Goal: Information Seeking & Learning: Find specific fact

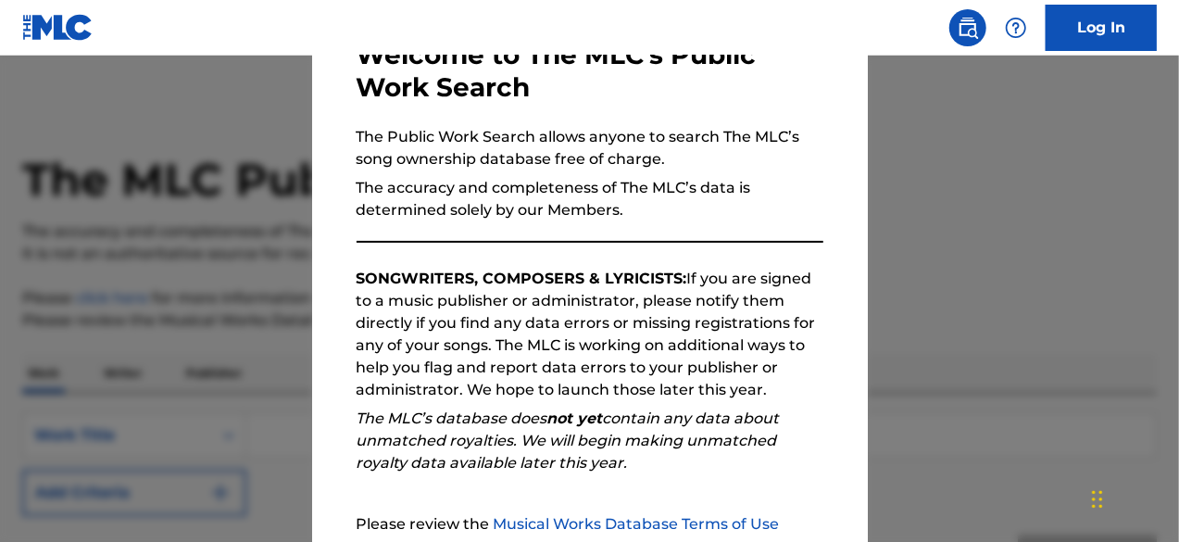
scroll to position [305, 0]
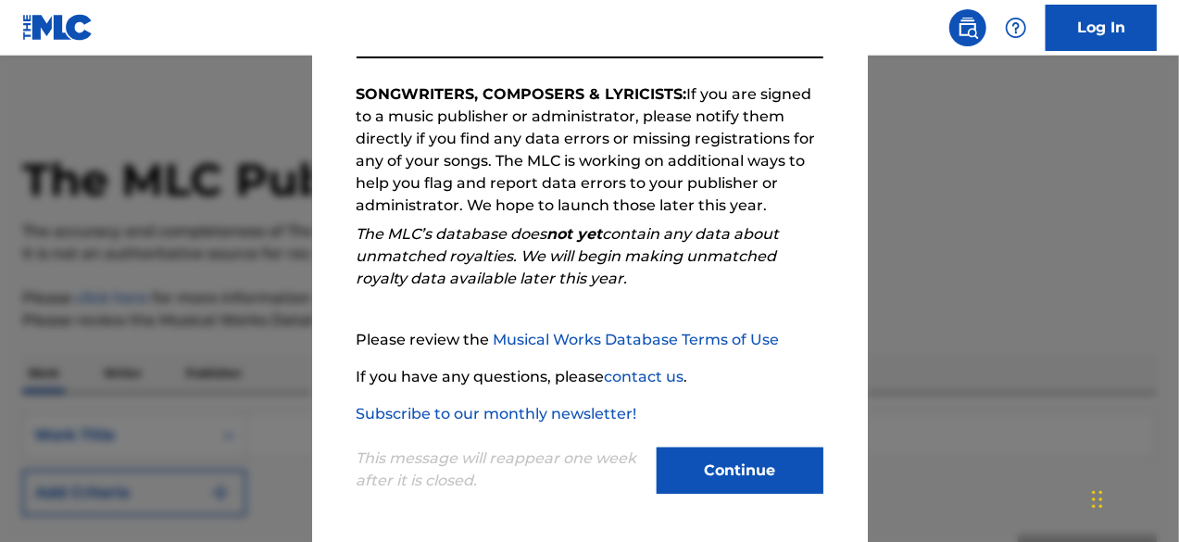
click at [732, 477] on button "Continue" at bounding box center [739, 470] width 167 height 46
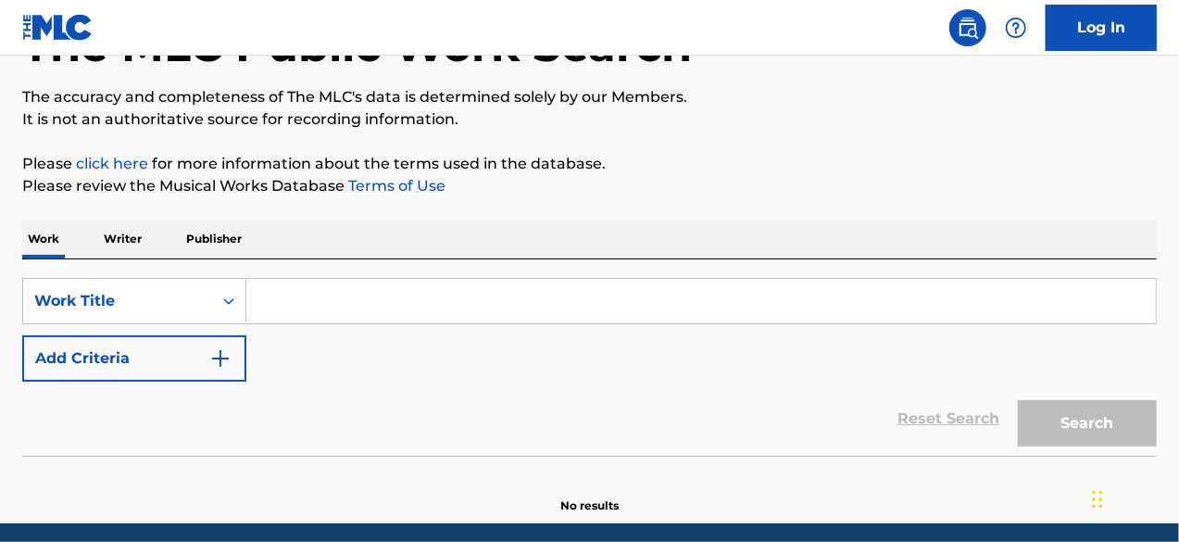
scroll to position [135, 0]
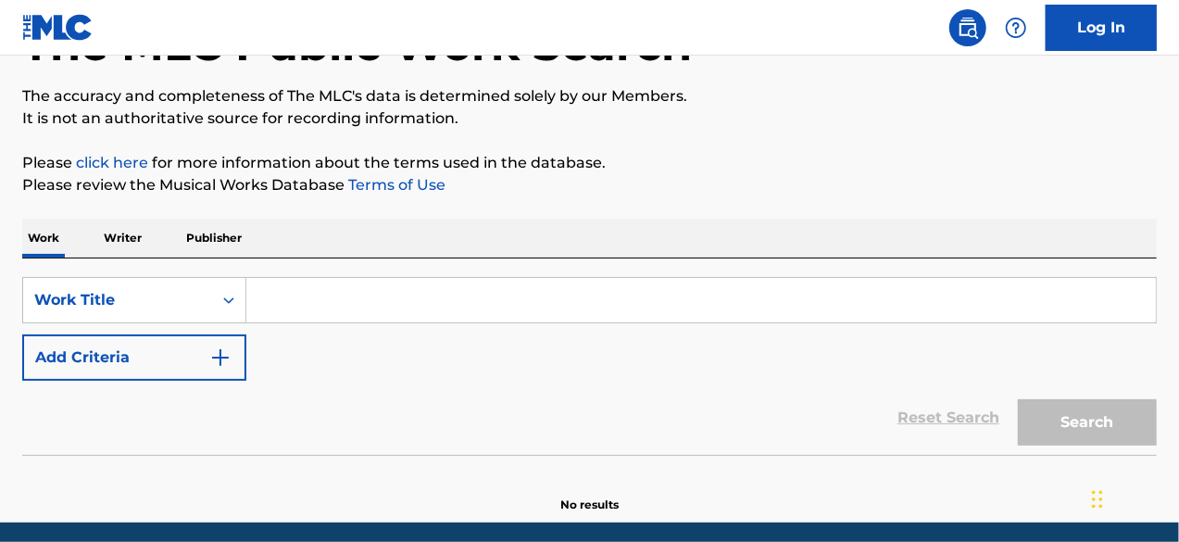
click at [130, 232] on p "Writer" at bounding box center [122, 237] width 49 height 39
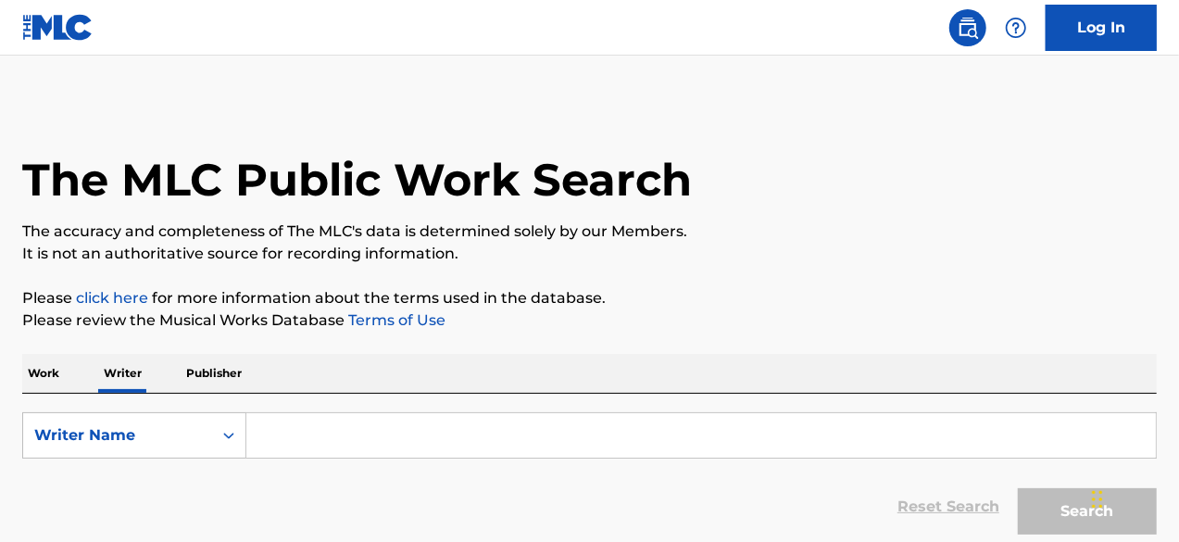
scroll to position [99, 0]
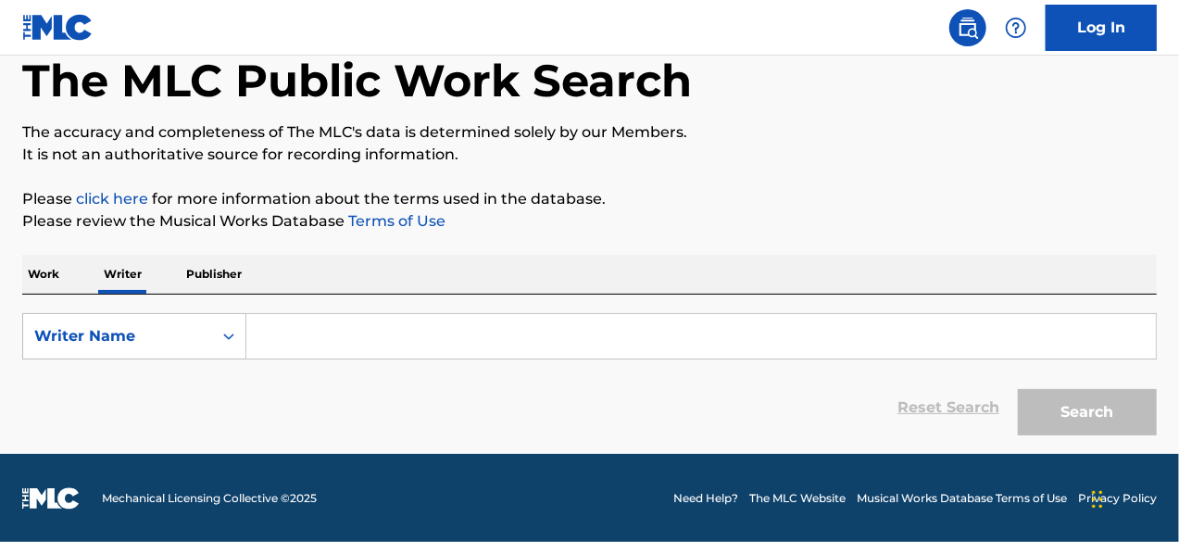
click at [52, 273] on p "Work" at bounding box center [43, 274] width 43 height 39
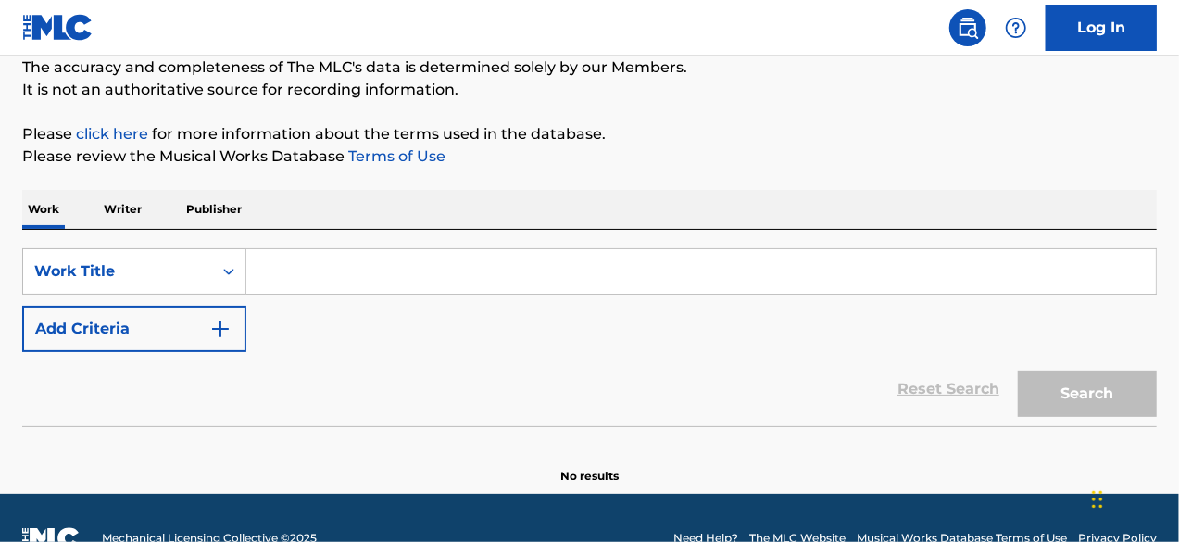
scroll to position [204, 0]
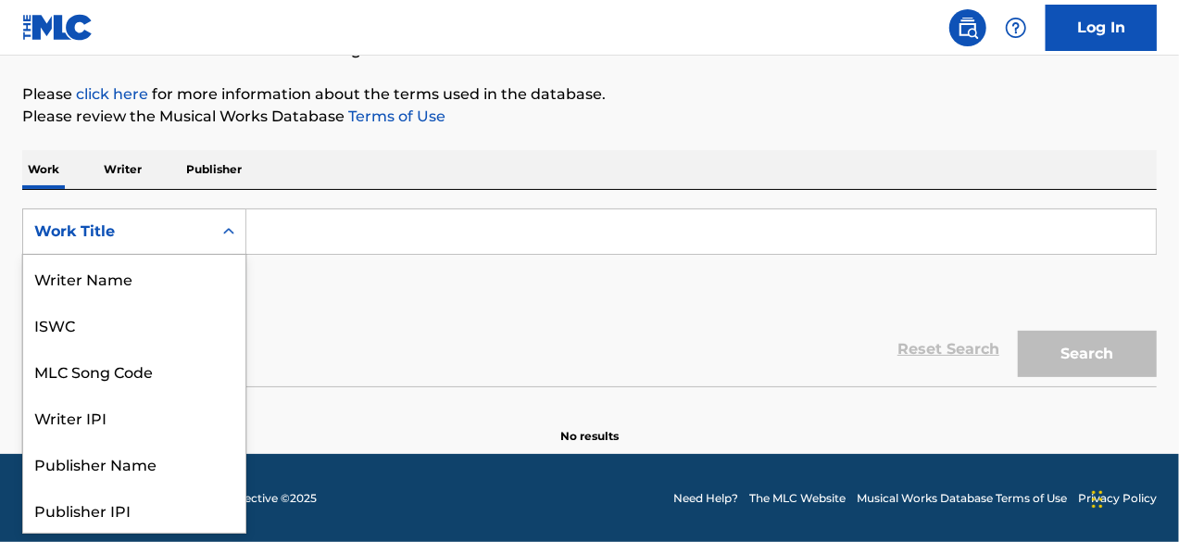
click at [206, 231] on div "Work Title" at bounding box center [117, 231] width 189 height 35
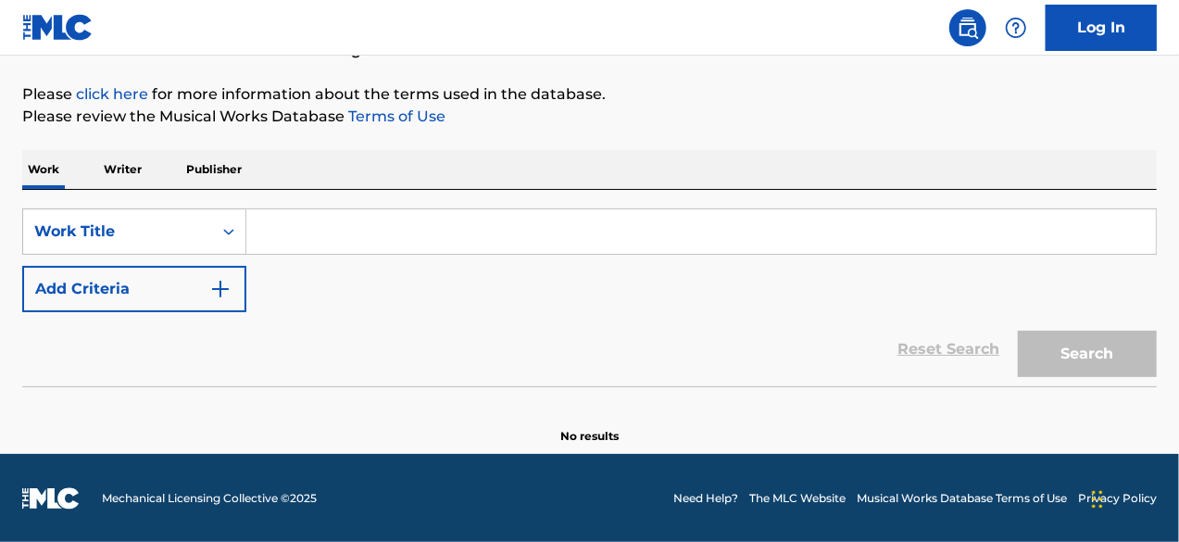
click at [206, 231] on div "Work Title" at bounding box center [117, 231] width 189 height 35
click at [313, 230] on input "Search Form" at bounding box center [700, 231] width 909 height 44
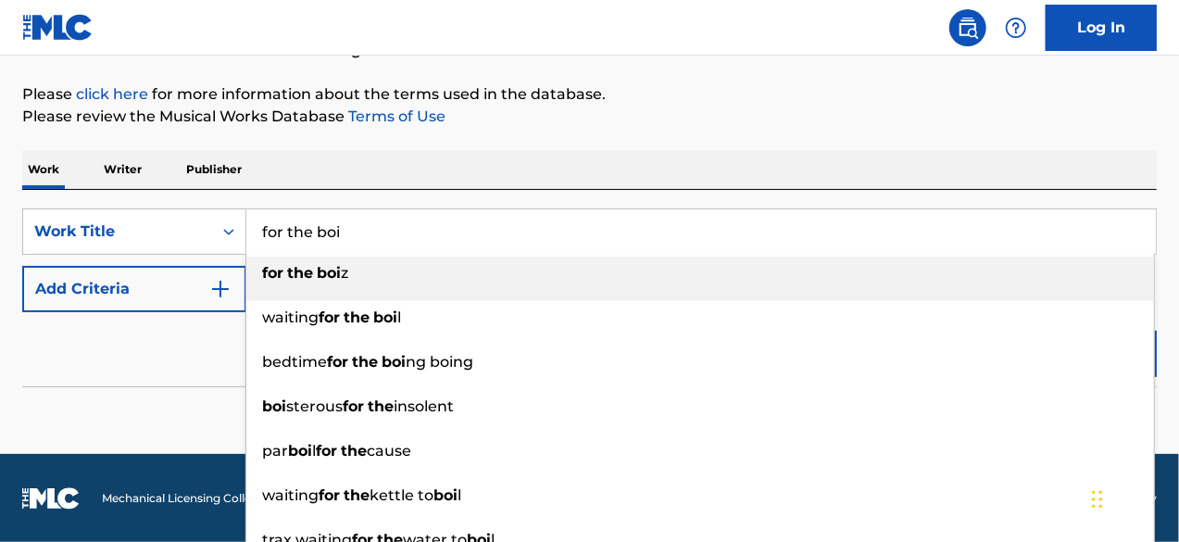
click at [333, 270] on strong "boi" at bounding box center [329, 273] width 24 height 18
type input "for the boiz"
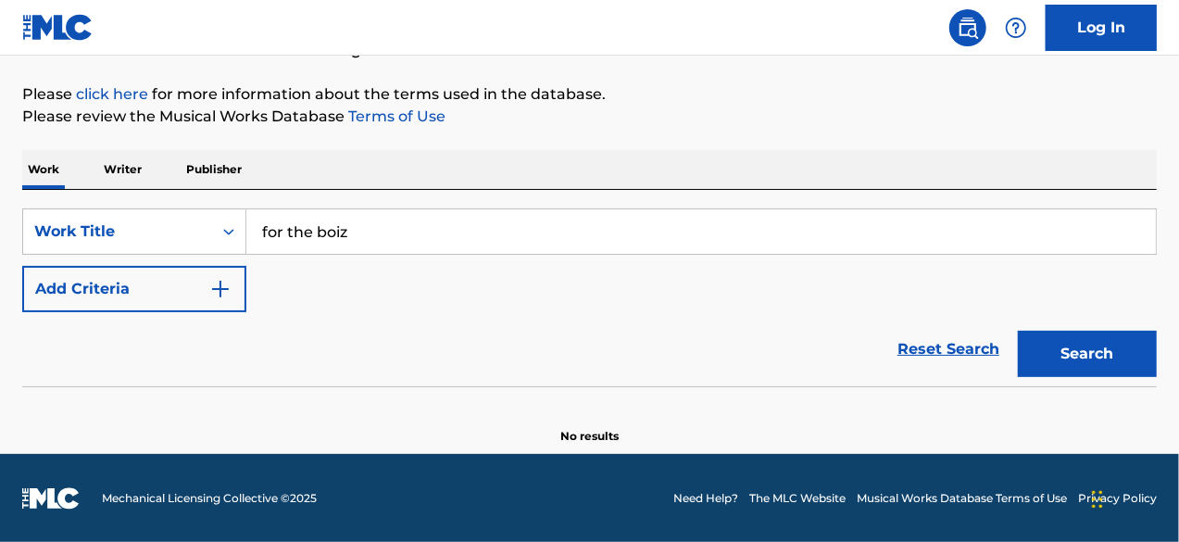
click at [1083, 348] on button "Search" at bounding box center [1087, 354] width 139 height 46
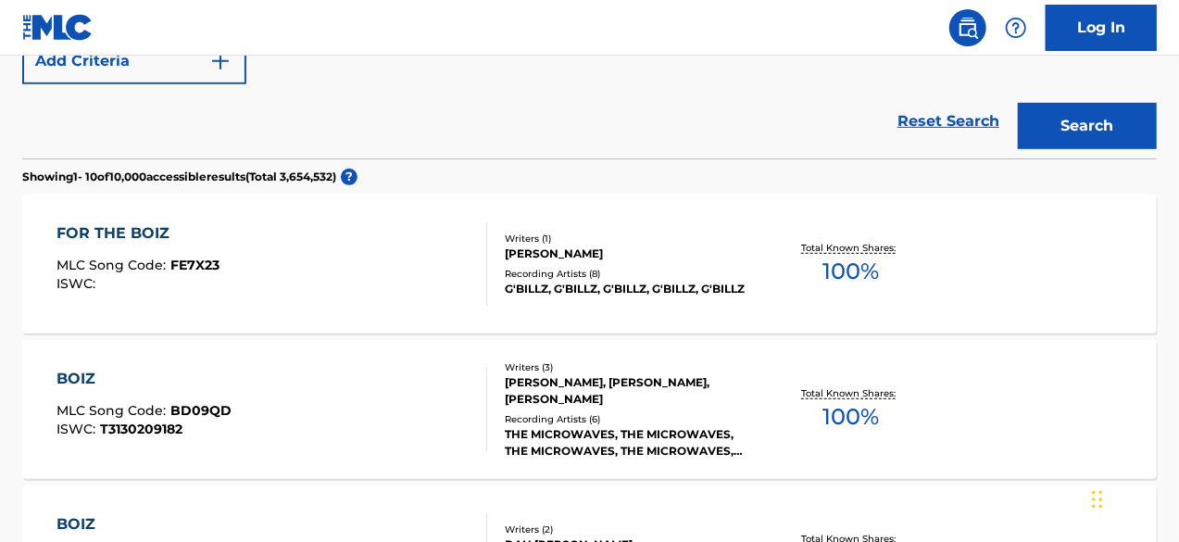
scroll to position [432, 0]
click at [131, 232] on div "FOR THE BOIZ" at bounding box center [137, 232] width 163 height 22
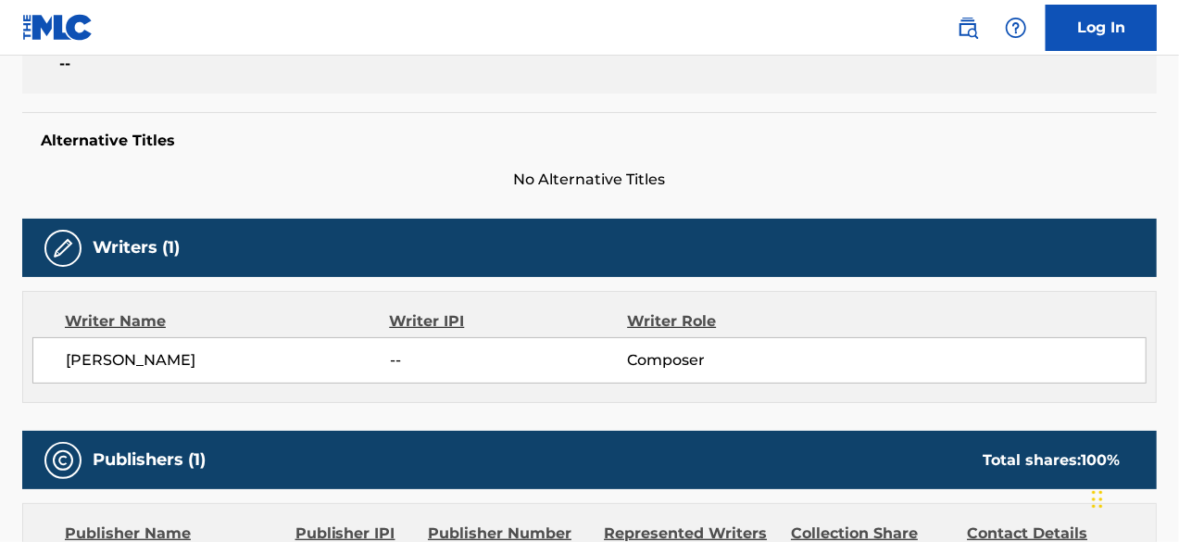
scroll to position [434, 0]
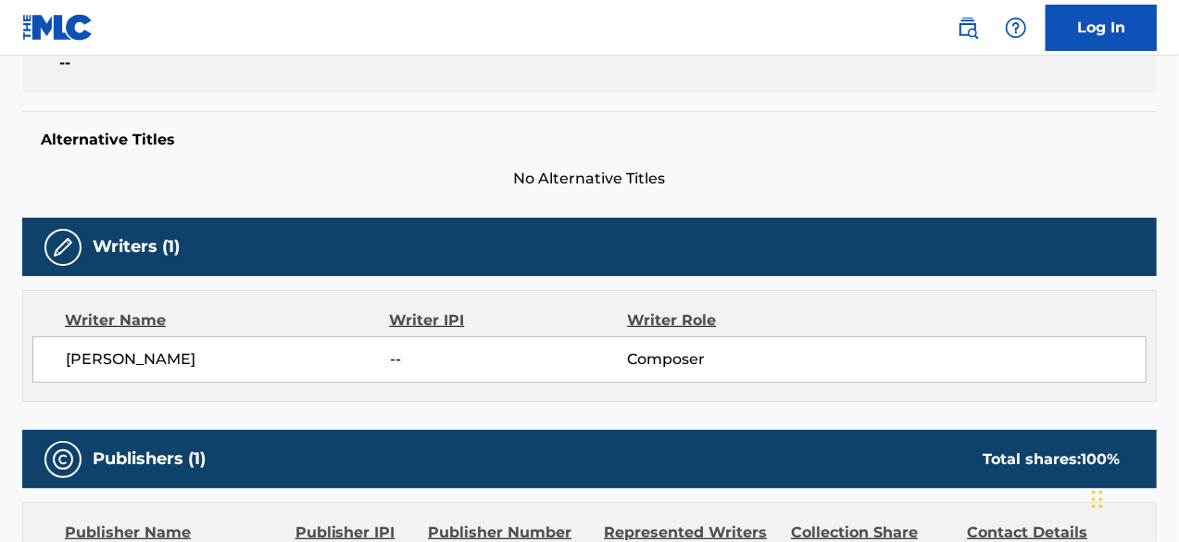
click at [161, 361] on span "[PERSON_NAME]" at bounding box center [228, 359] width 324 height 22
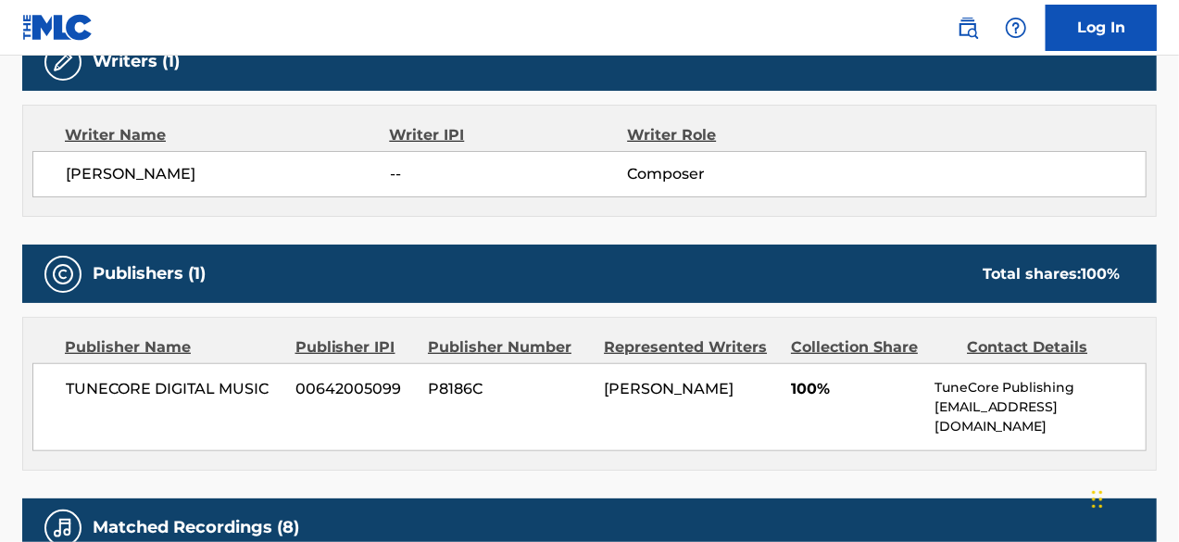
scroll to position [628, 0]
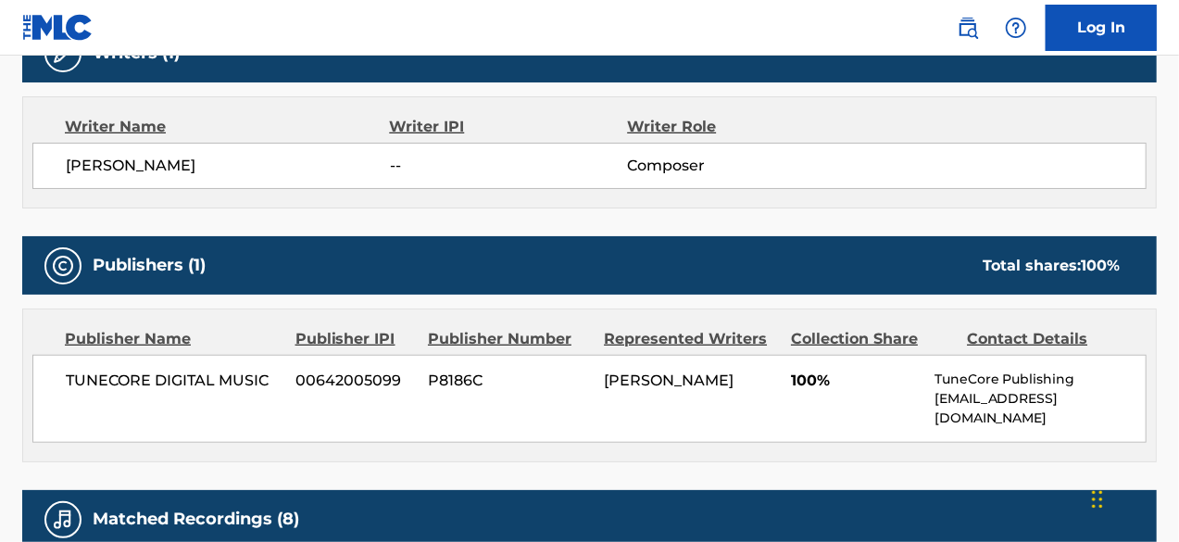
click at [209, 379] on span "TUNECORE DIGITAL MUSIC" at bounding box center [174, 380] width 216 height 22
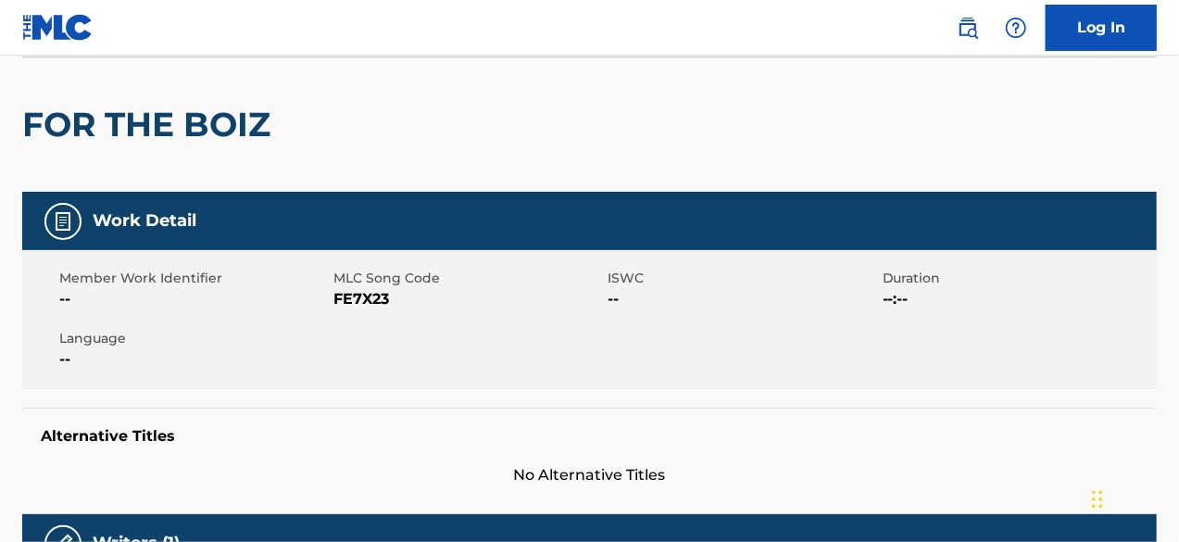
scroll to position [0, 0]
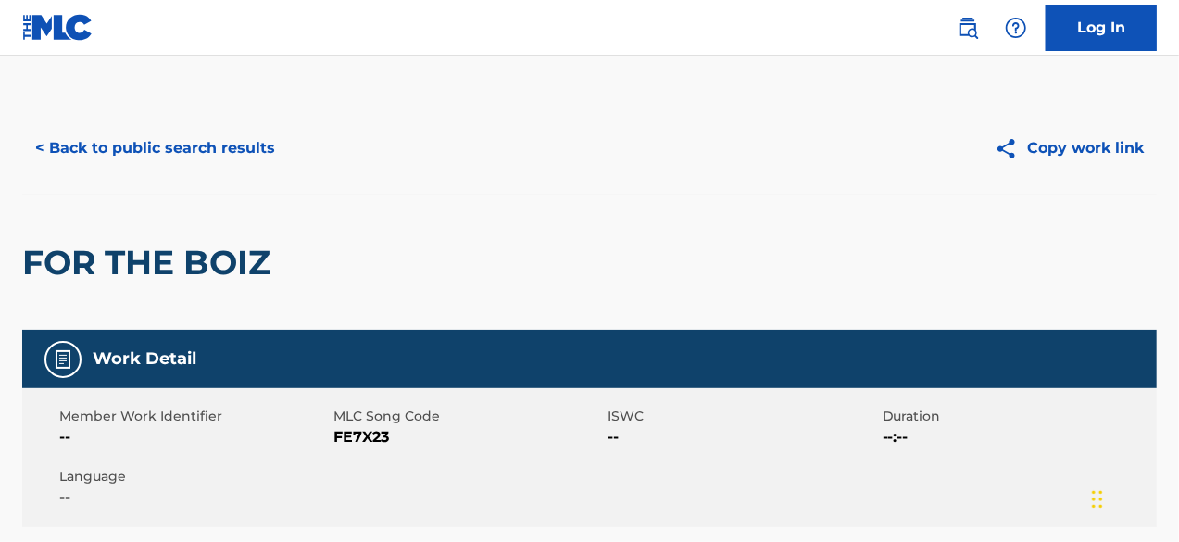
click at [136, 141] on button "< Back to public search results" at bounding box center [155, 148] width 266 height 46
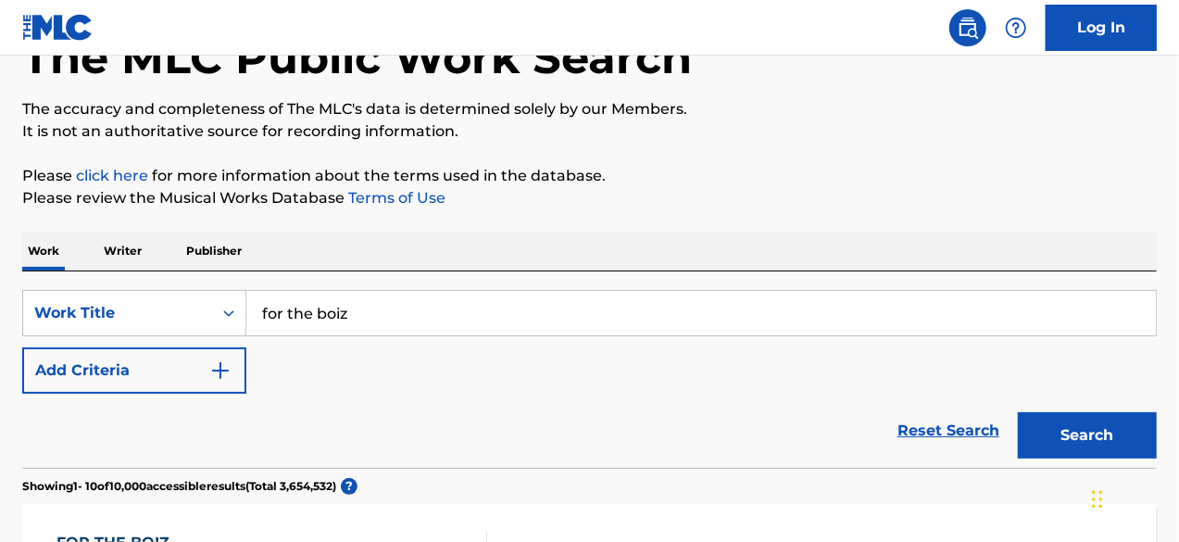
scroll to position [118, 0]
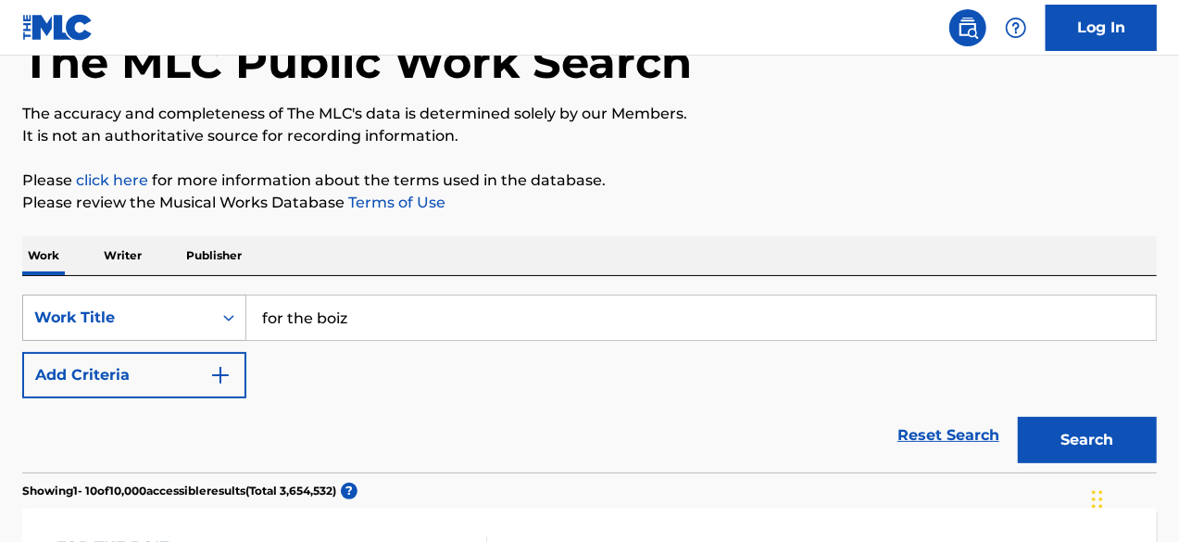
drag, startPoint x: 354, startPoint y: 319, endPoint x: 229, endPoint y: 314, distance: 125.1
click at [229, 314] on div "SearchWithCriteria7ccf20c0-7222-4ead-b888-2086ec2c4ca9 Work Title for the boiz" at bounding box center [589, 317] width 1134 height 46
click at [128, 262] on p "Writer" at bounding box center [122, 255] width 49 height 39
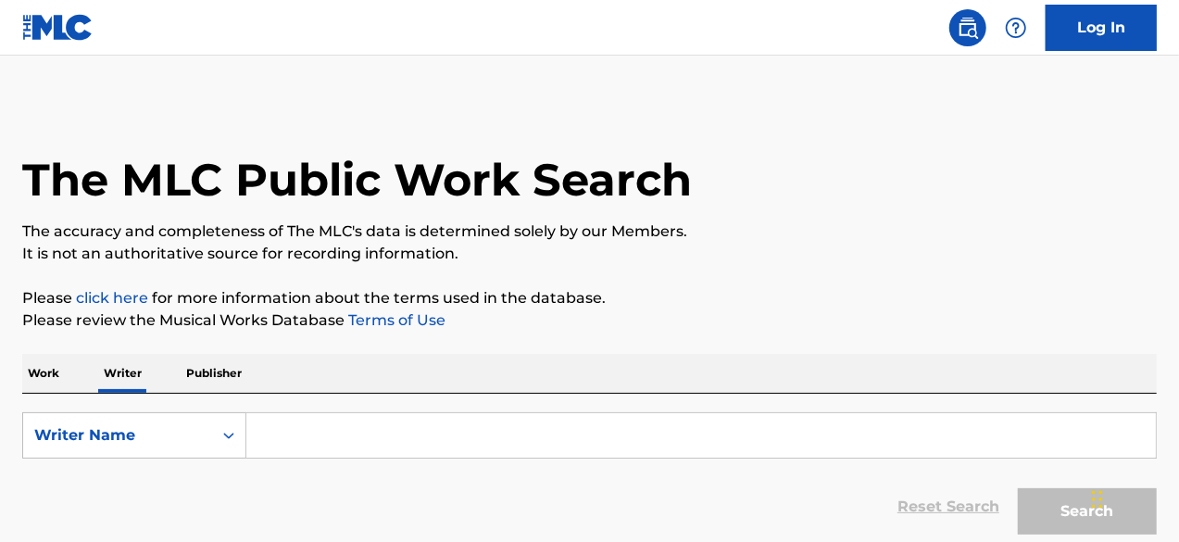
click at [220, 368] on p "Publisher" at bounding box center [214, 373] width 67 height 39
click at [308, 436] on input "Search Form" at bounding box center [700, 435] width 909 height 44
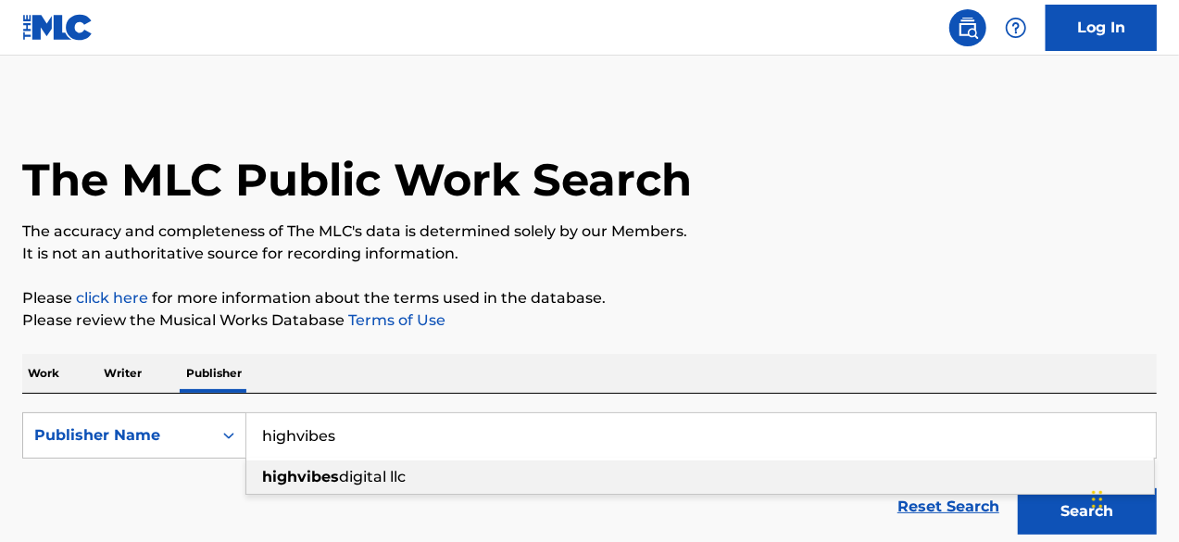
click at [381, 483] on span "digital llc" at bounding box center [372, 477] width 67 height 18
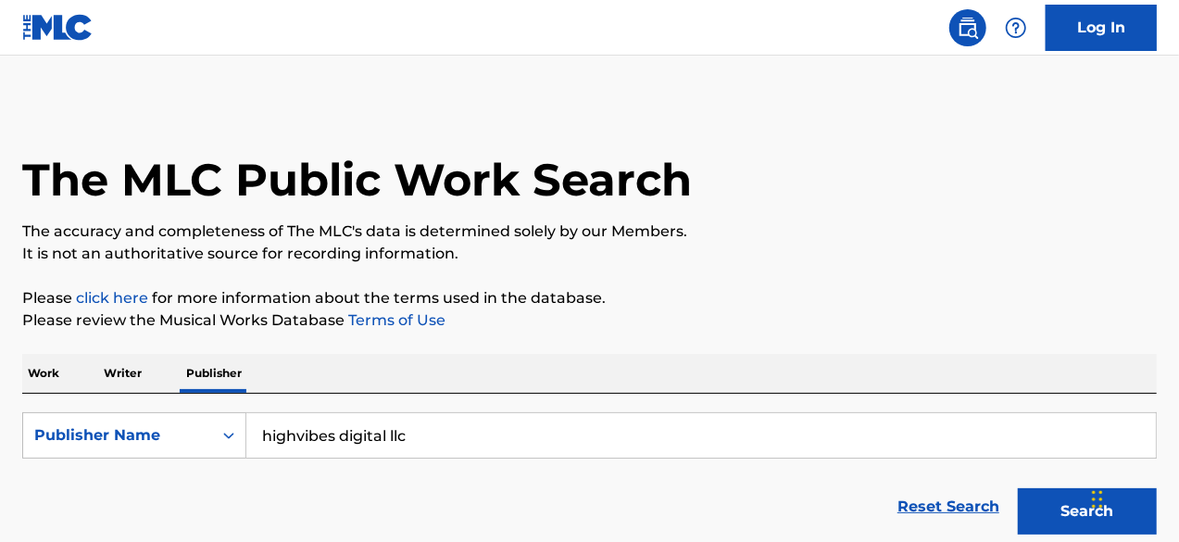
scroll to position [99, 0]
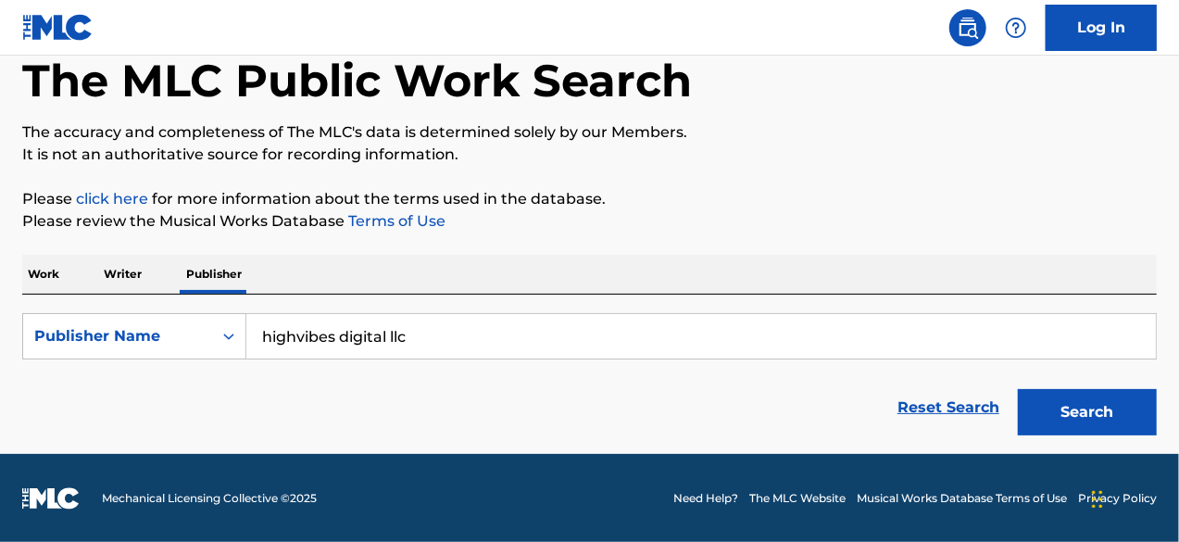
click at [1105, 412] on button "Search" at bounding box center [1087, 412] width 139 height 46
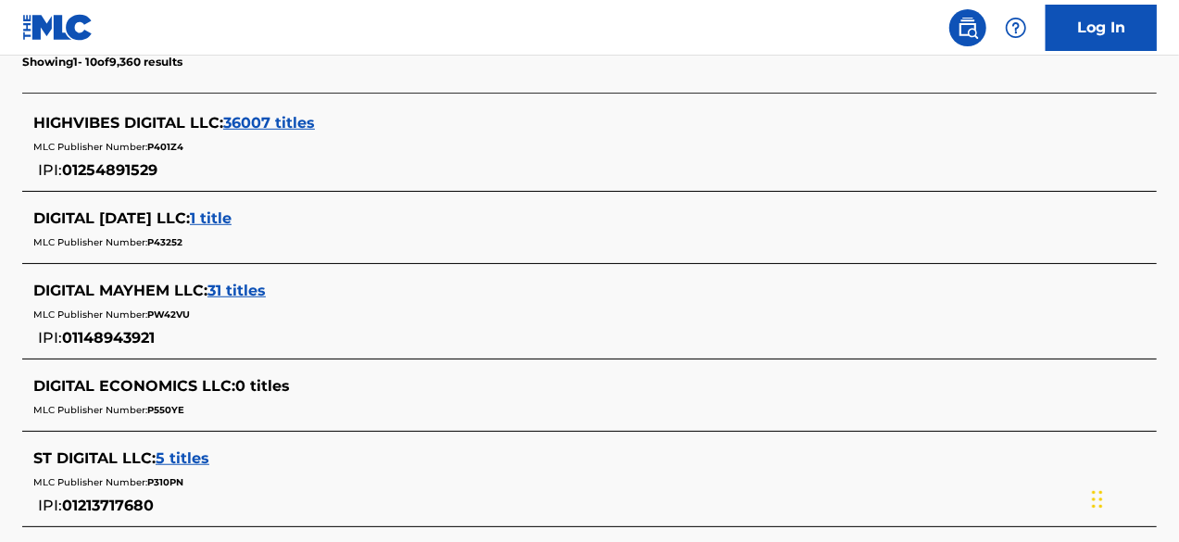
scroll to position [479, 0]
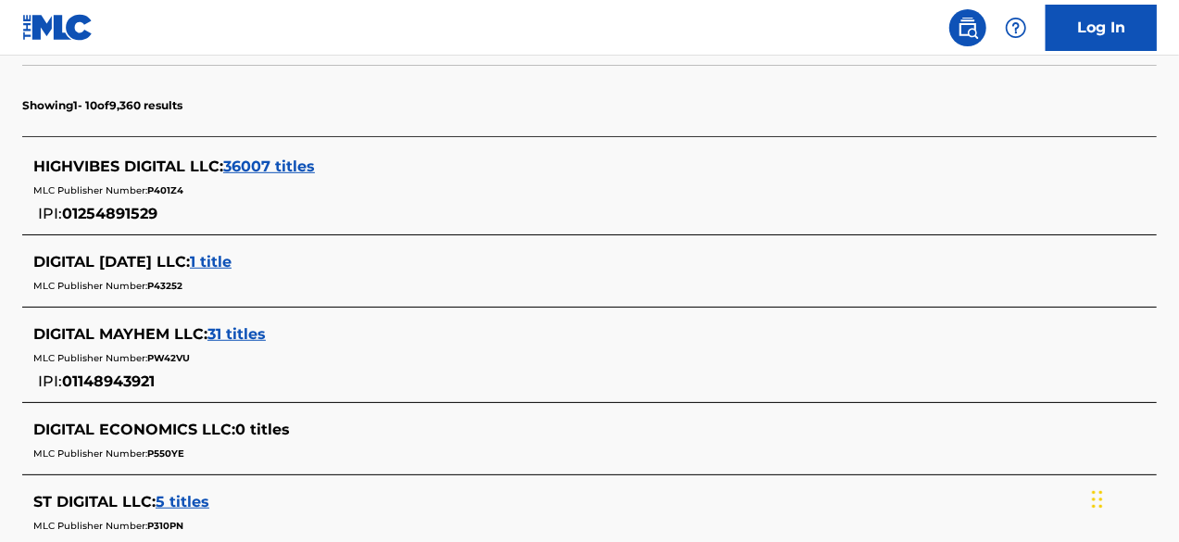
click at [144, 157] on span "HIGHVIBES DIGITAL LLC :" at bounding box center [128, 166] width 190 height 18
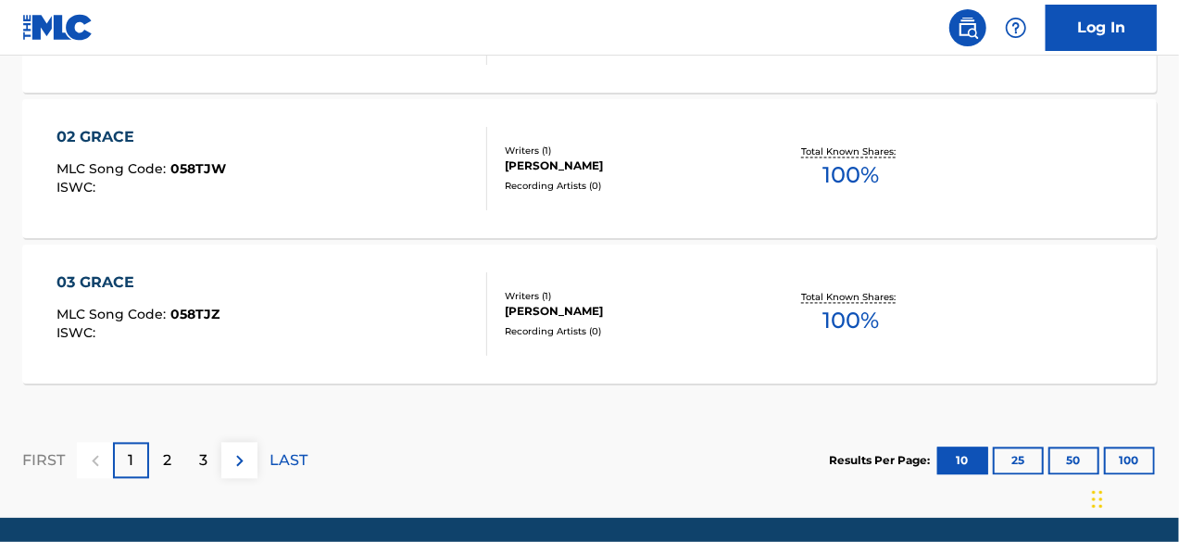
scroll to position [1798, 0]
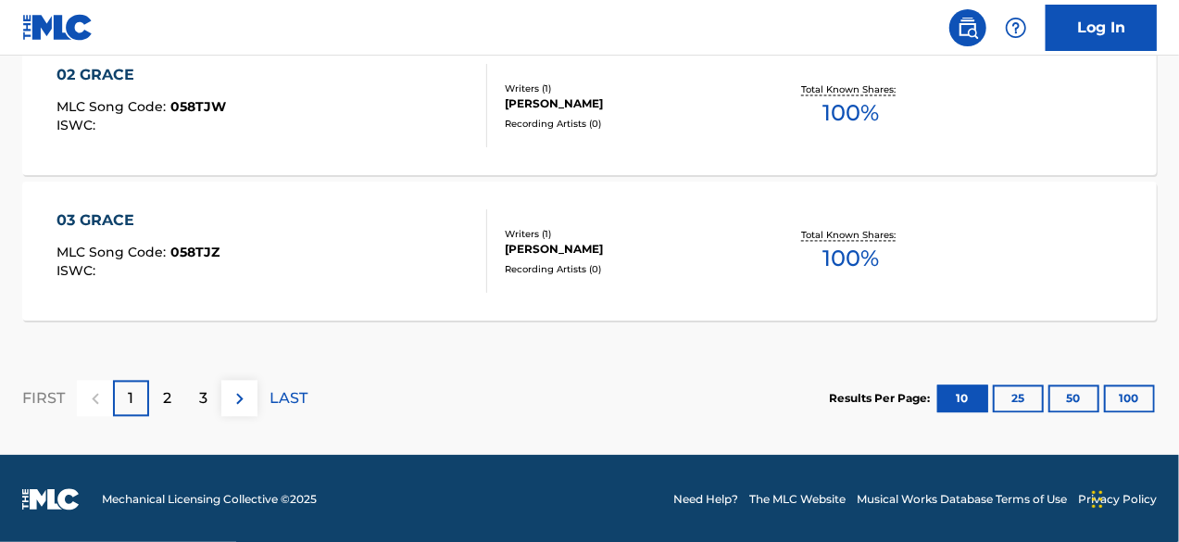
click at [1135, 393] on button "100" at bounding box center [1129, 398] width 51 height 28
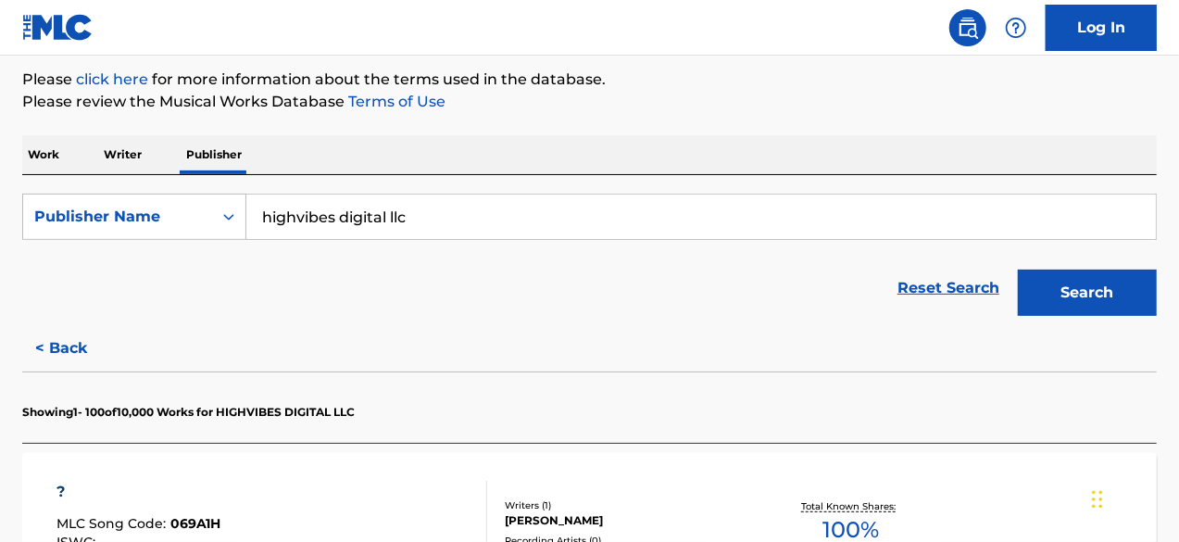
scroll to position [218, 0]
drag, startPoint x: 415, startPoint y: 207, endPoint x: 204, endPoint y: 242, distance: 213.9
click at [204, 242] on form "SearchWithCriteria74fbdb02-1d83-43ef-9f3d-372d2e6da2cc Publisher Name highvibes…" at bounding box center [589, 259] width 1134 height 131
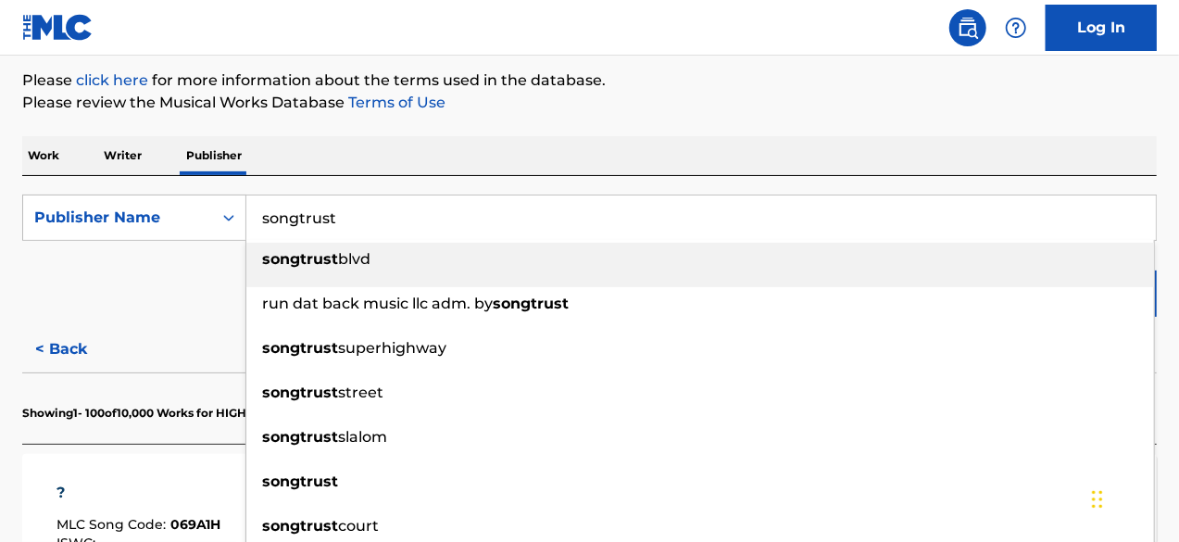
click at [307, 270] on div "songtrust blvd" at bounding box center [699, 259] width 907 height 33
type input "songtrust blvd"
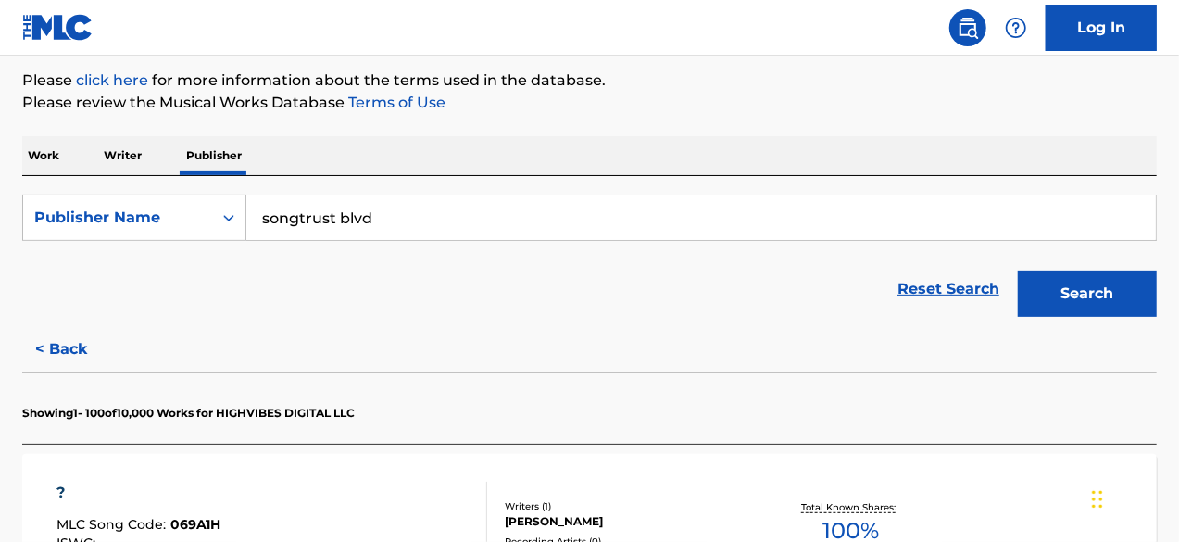
click at [1113, 302] on button "Search" at bounding box center [1087, 293] width 139 height 46
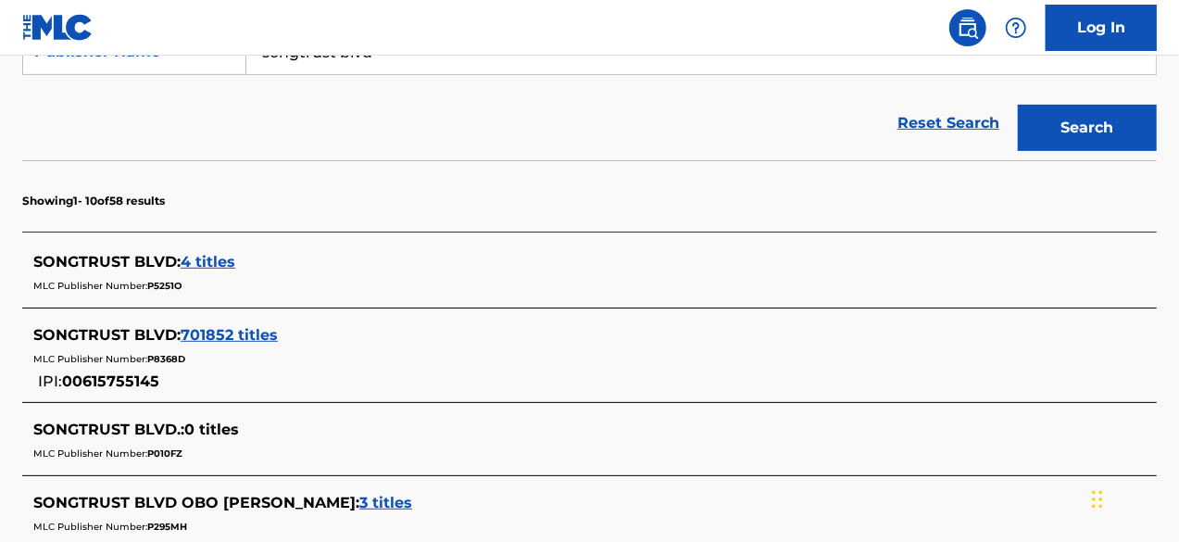
scroll to position [333, 0]
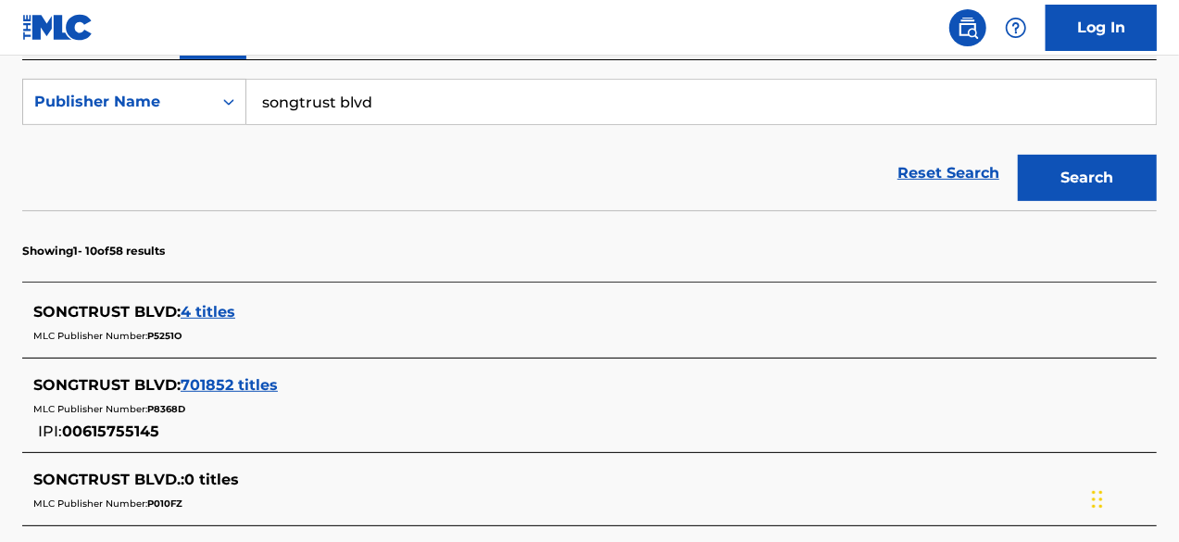
click at [204, 382] on span "701852 titles" at bounding box center [229, 385] width 97 height 18
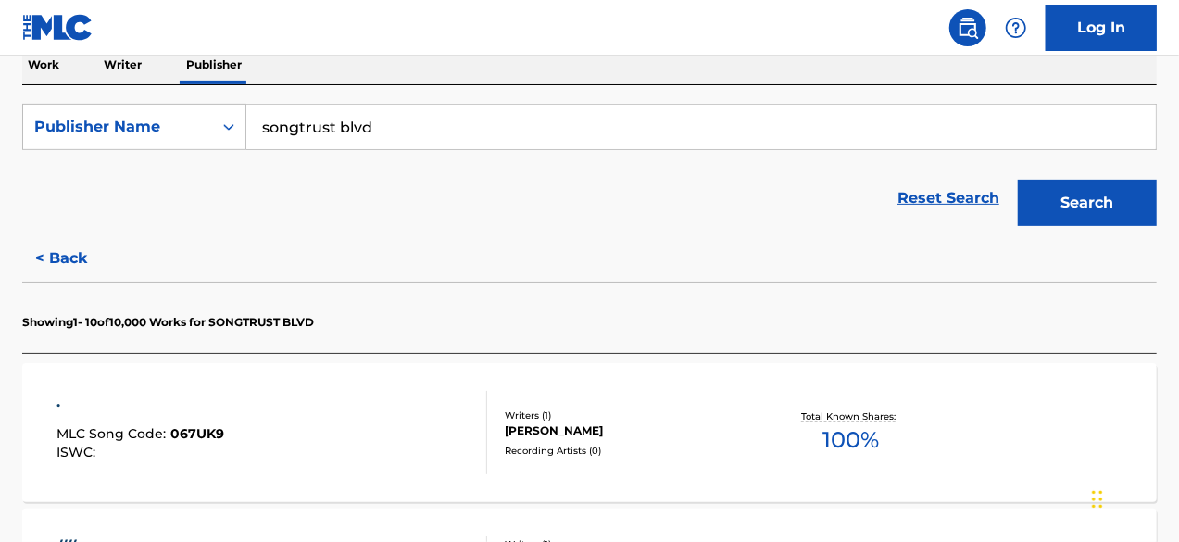
scroll to position [309, 0]
